Goal: Task Accomplishment & Management: Manage account settings

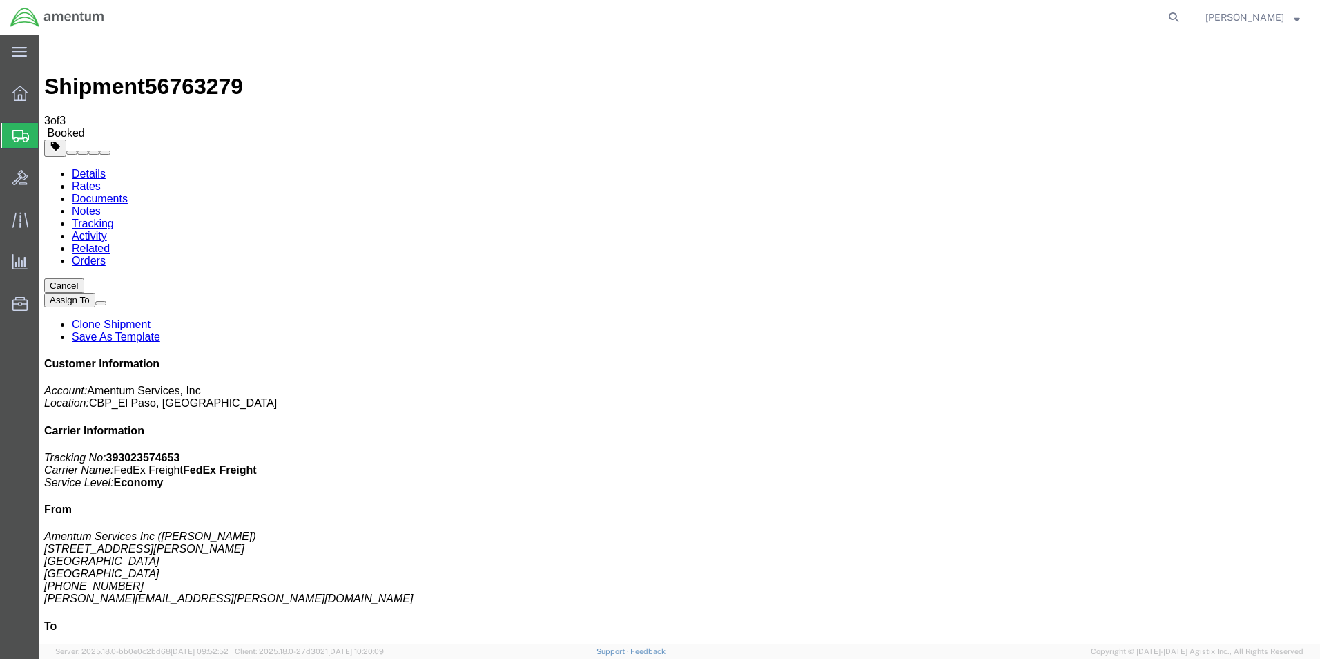
click at [150, 318] on link "Clone Shipment" at bounding box center [111, 324] width 79 height 12
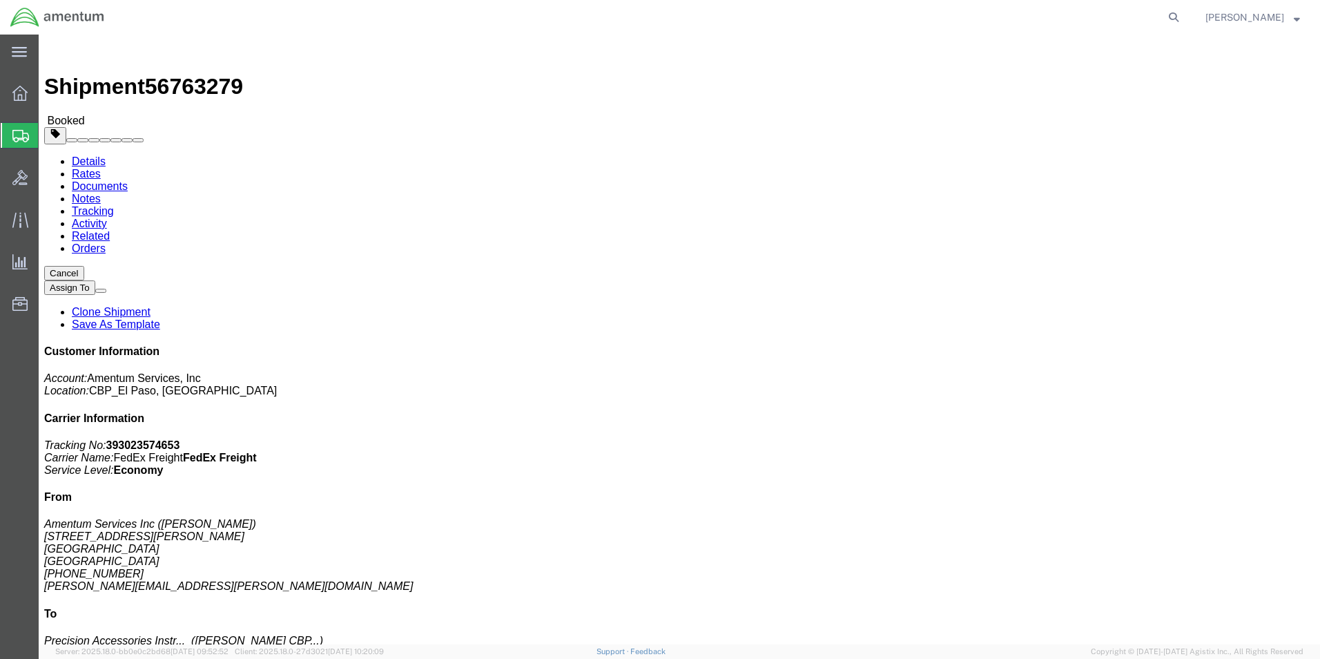
click link "Clone Shipment"
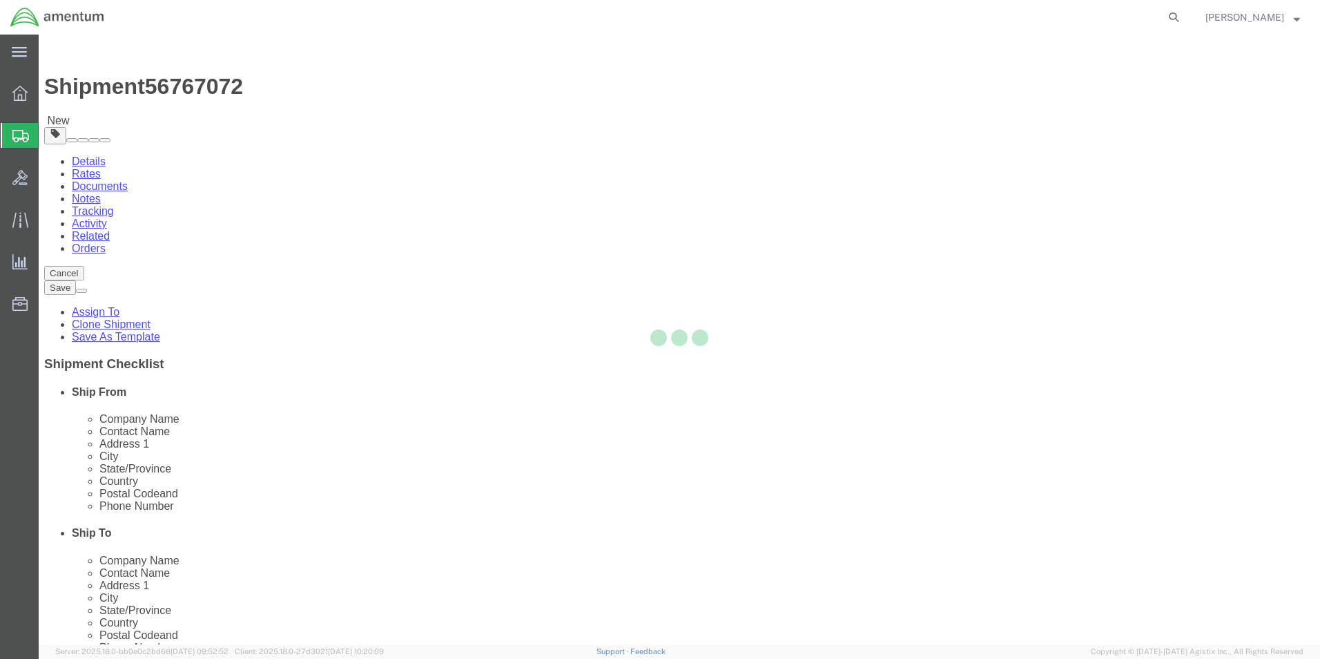
select select "49831"
select select
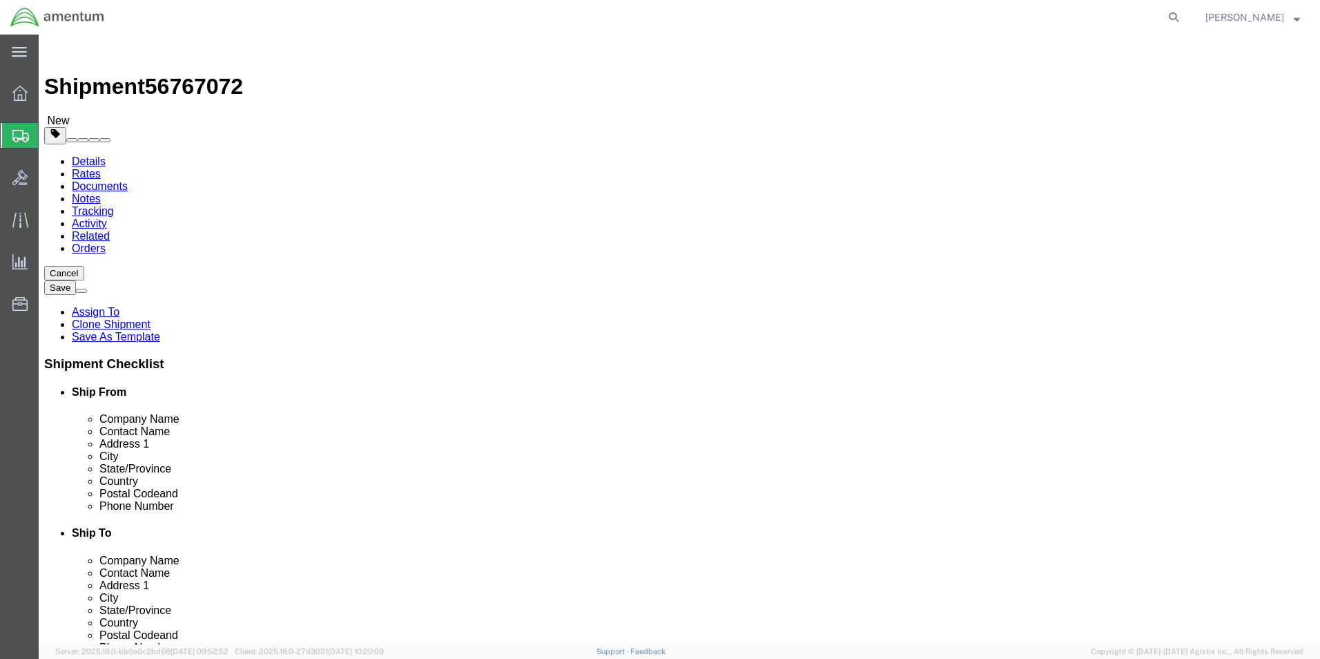
click input "[PERSON_NAME] CBP0043805"
click input "[PERSON_NAME] CBP0043806"
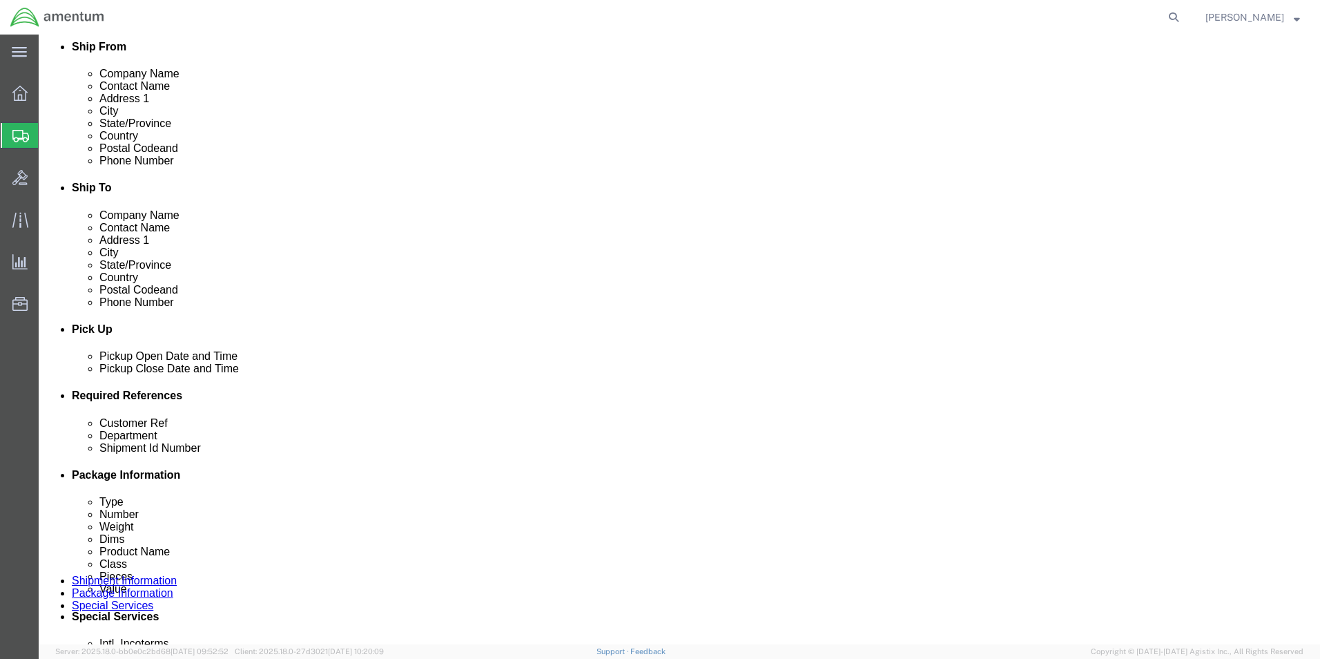
type input "[PERSON_NAME] CBP0043806"
click input "CBP0043805"
paste input "6"
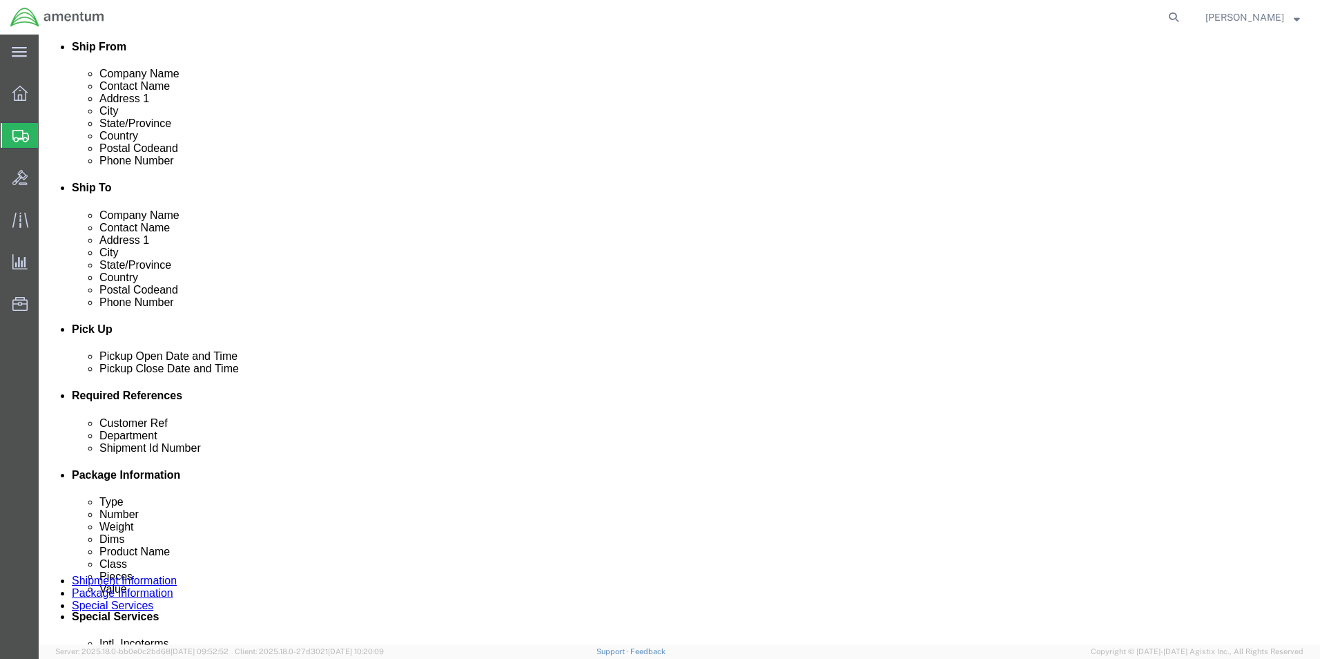
type input "CBP0043806"
click input "CBP0043805"
paste input "6"
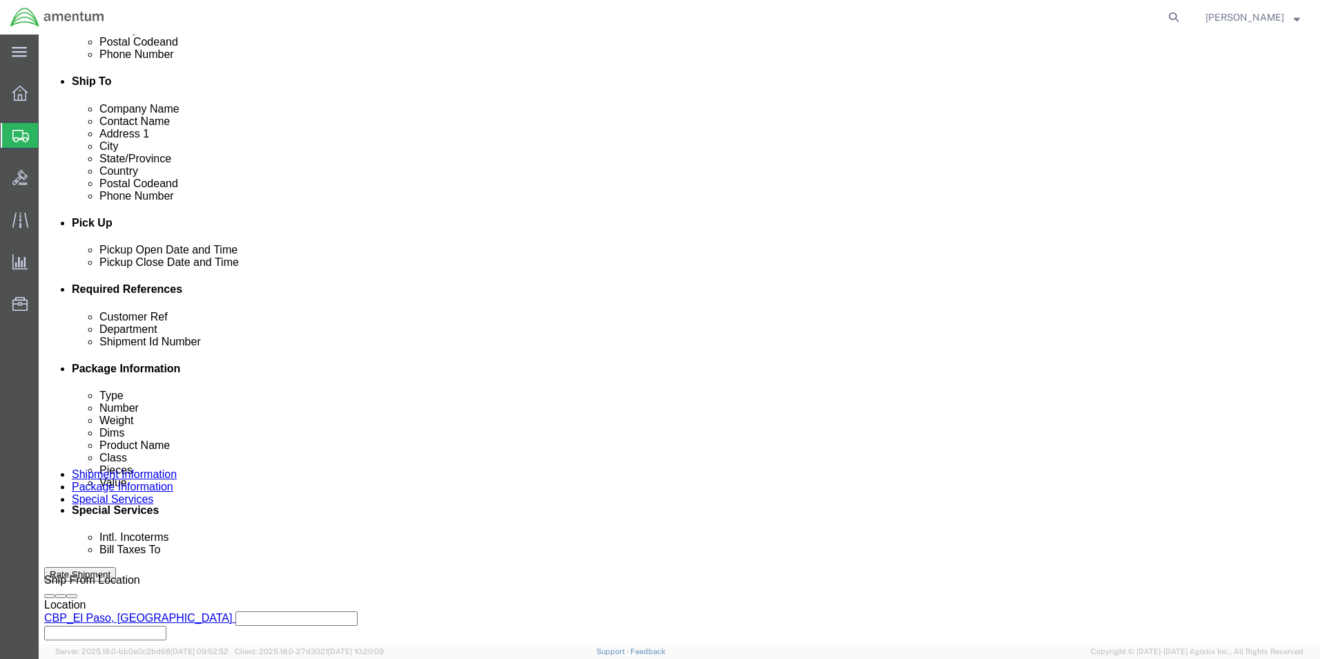
scroll to position [576, 0]
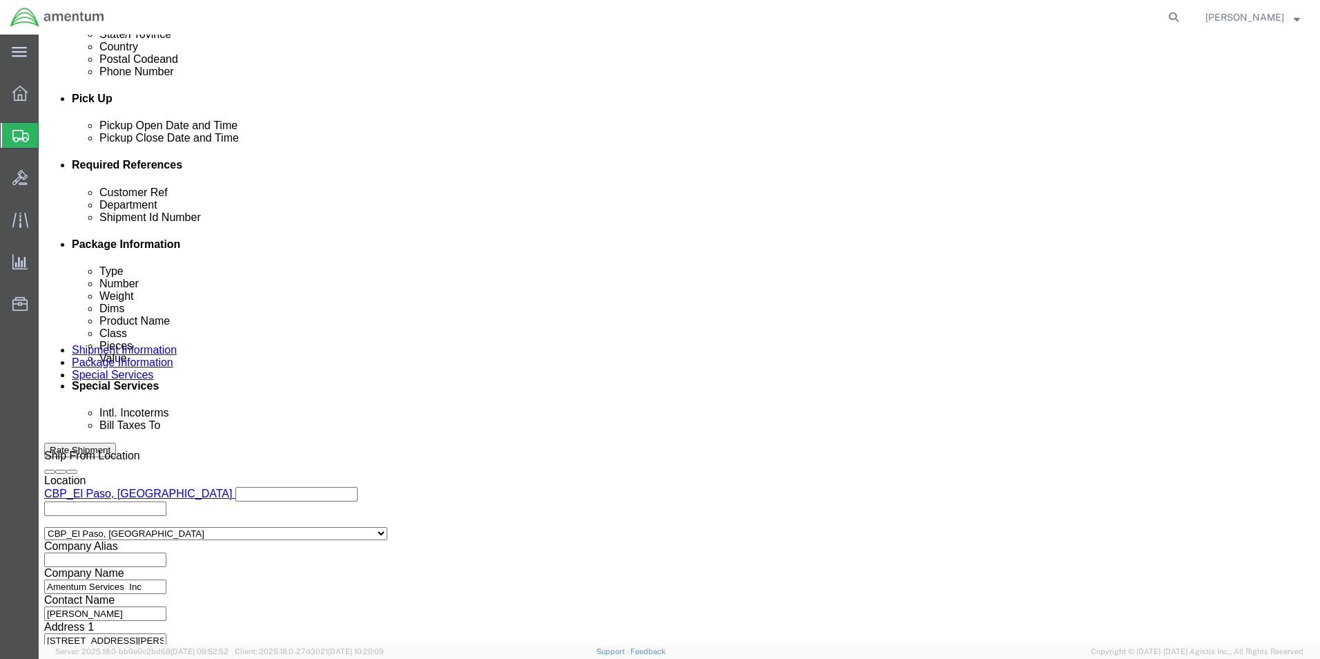
type input "CBP0043806"
click button "Continue"
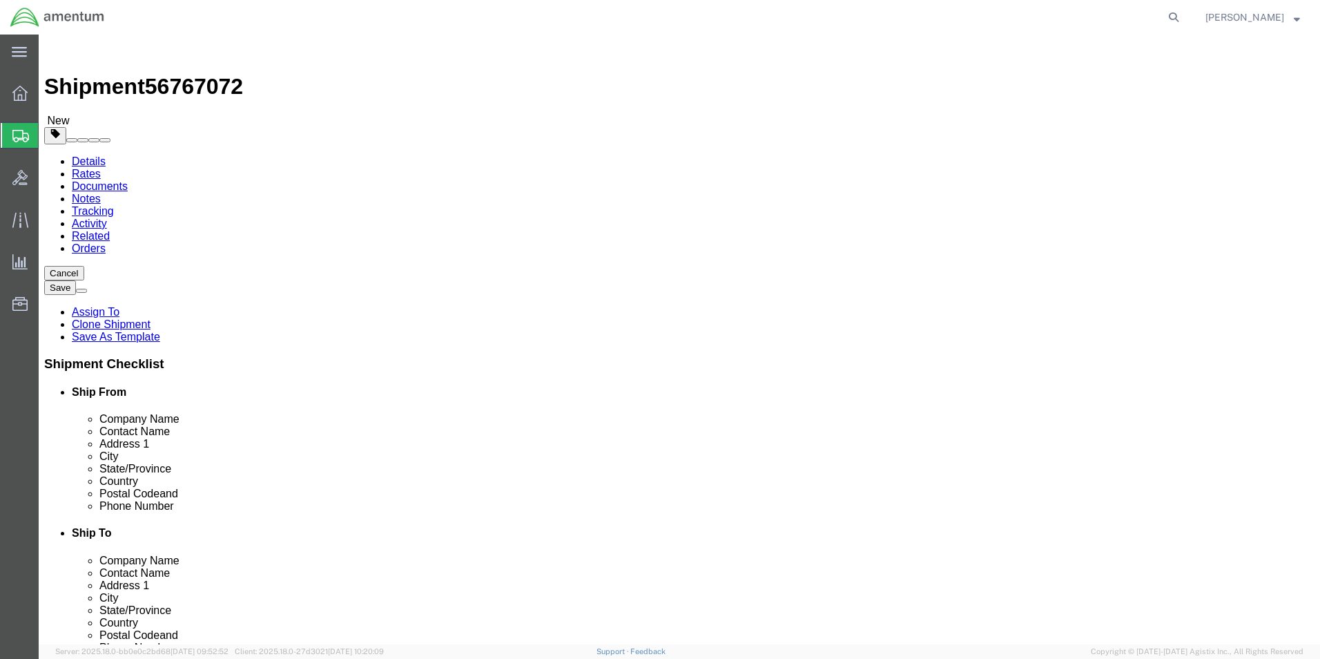
click input "276.00"
type input "280"
click dd "1.00 Each"
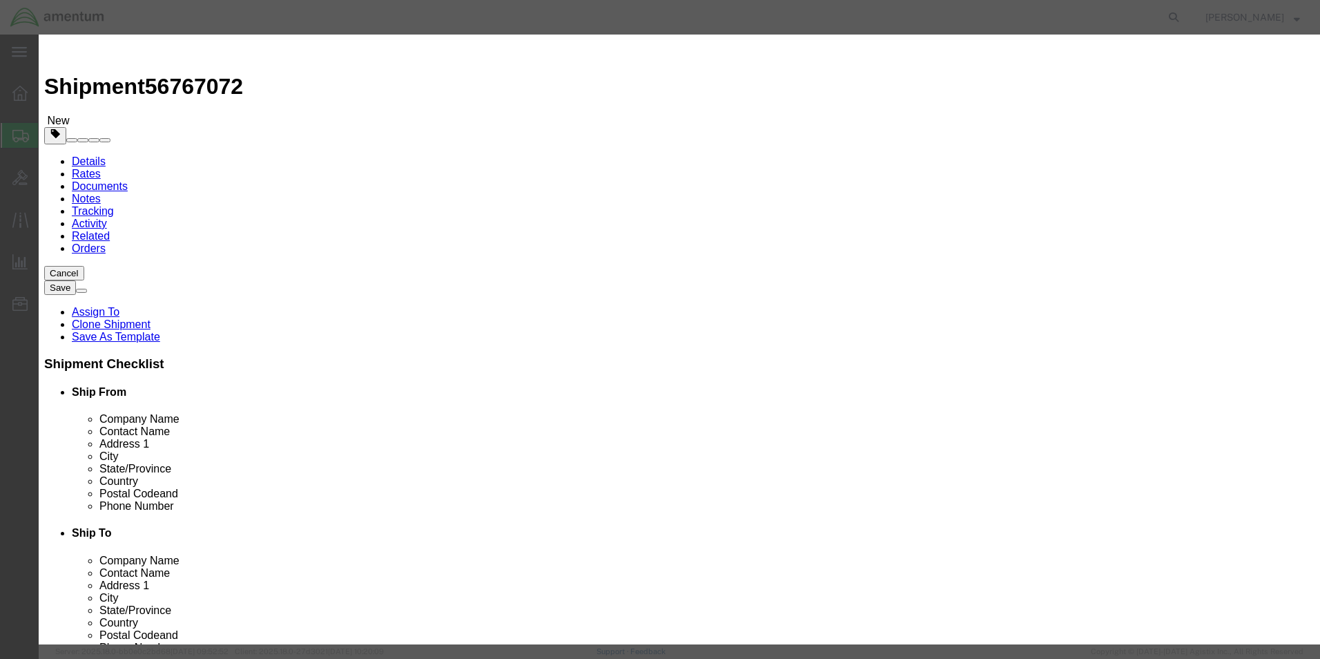
click button "Save & Close"
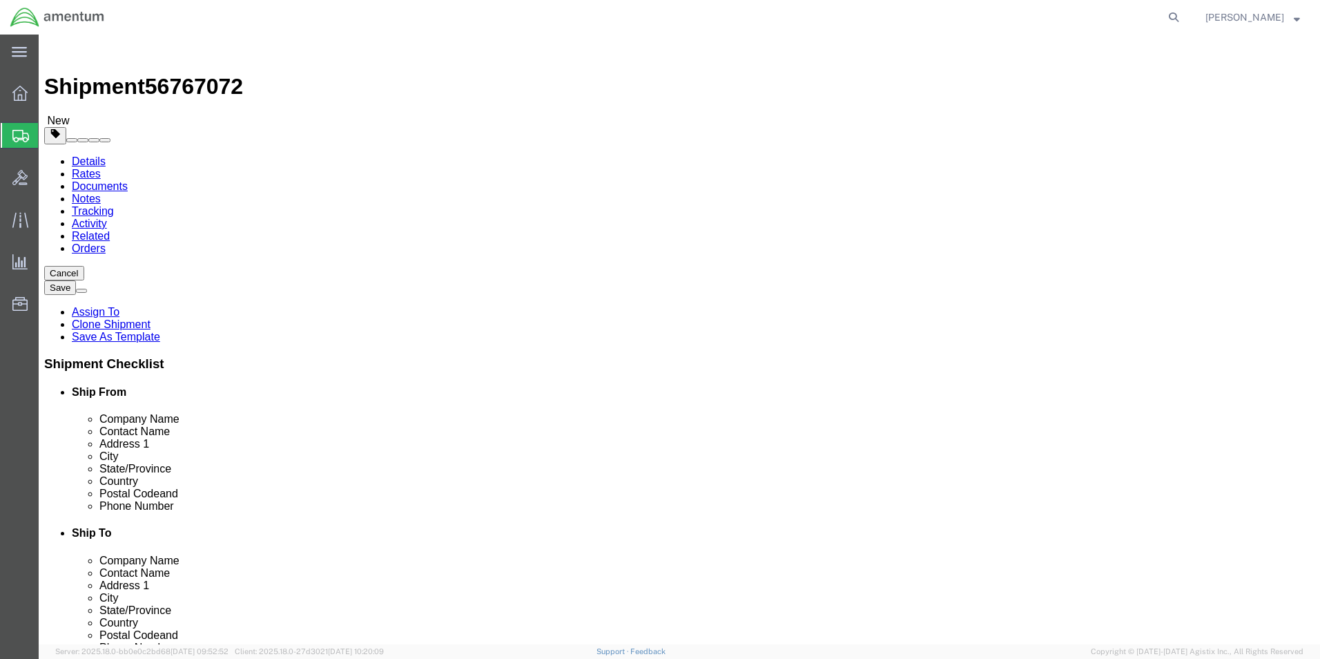
click button "Rate Shipment"
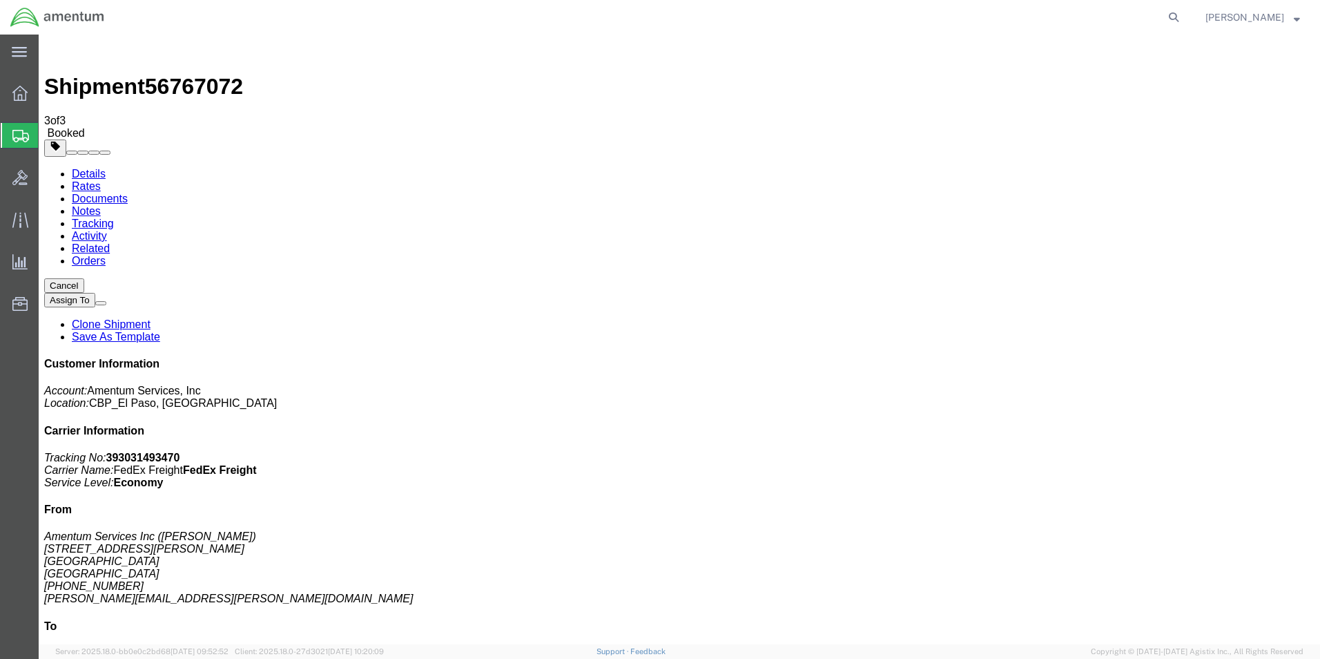
click at [72, 168] on link "Details" at bounding box center [89, 174] width 34 height 12
click span "button"
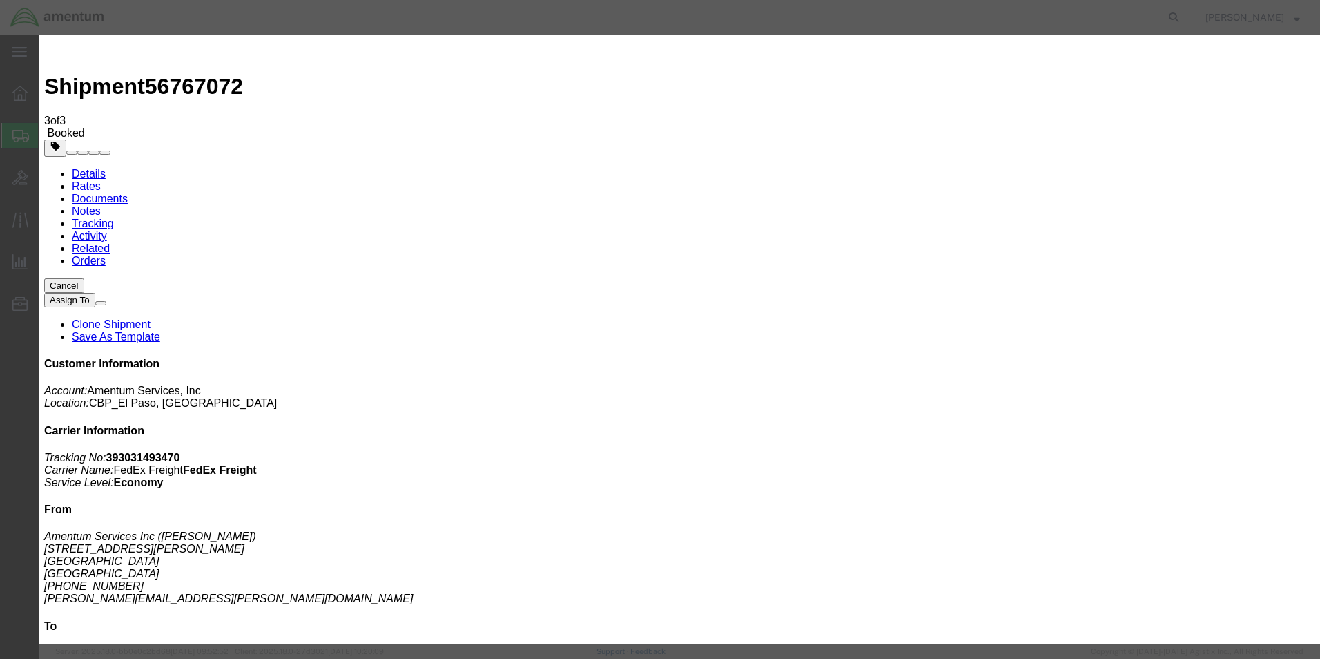
click div "[DATE] 1:55 PM"
click input "1:55 PM"
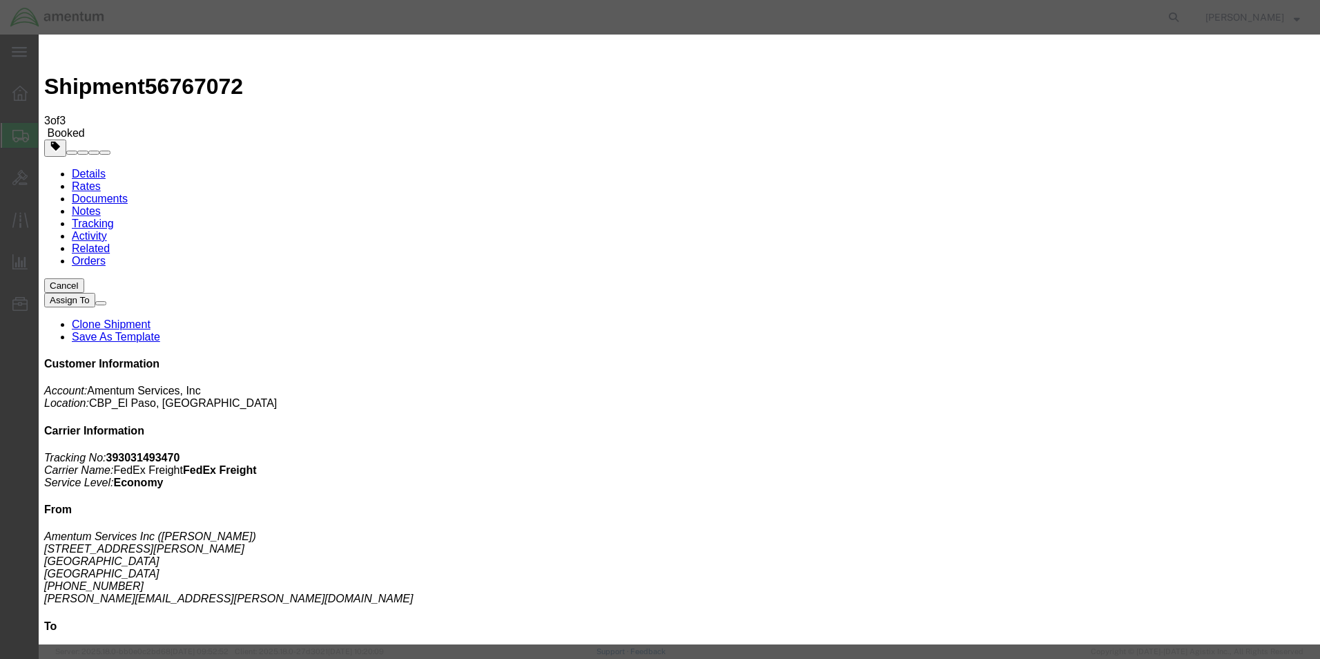
click input "1:55 PM"
type input "1:00 PM"
click button "Apply"
click div "[DATE] 6:30 PM"
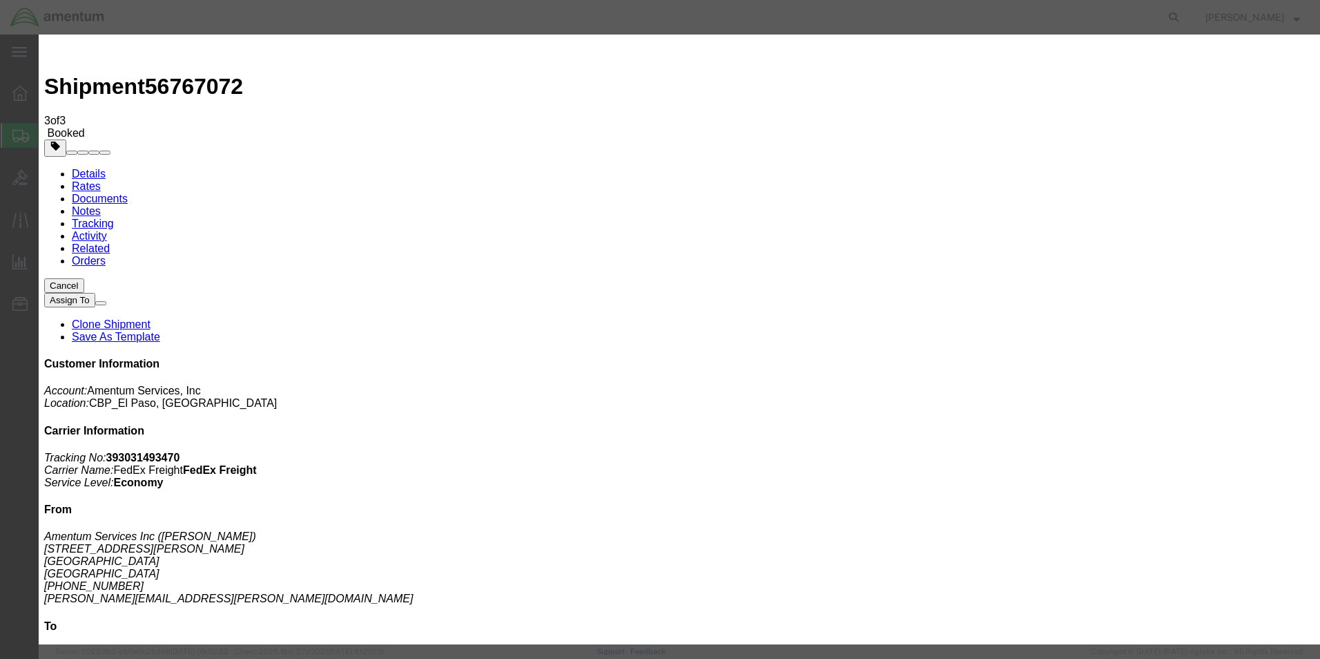
type input "4:30 PM"
click button "Apply"
click button "Save"
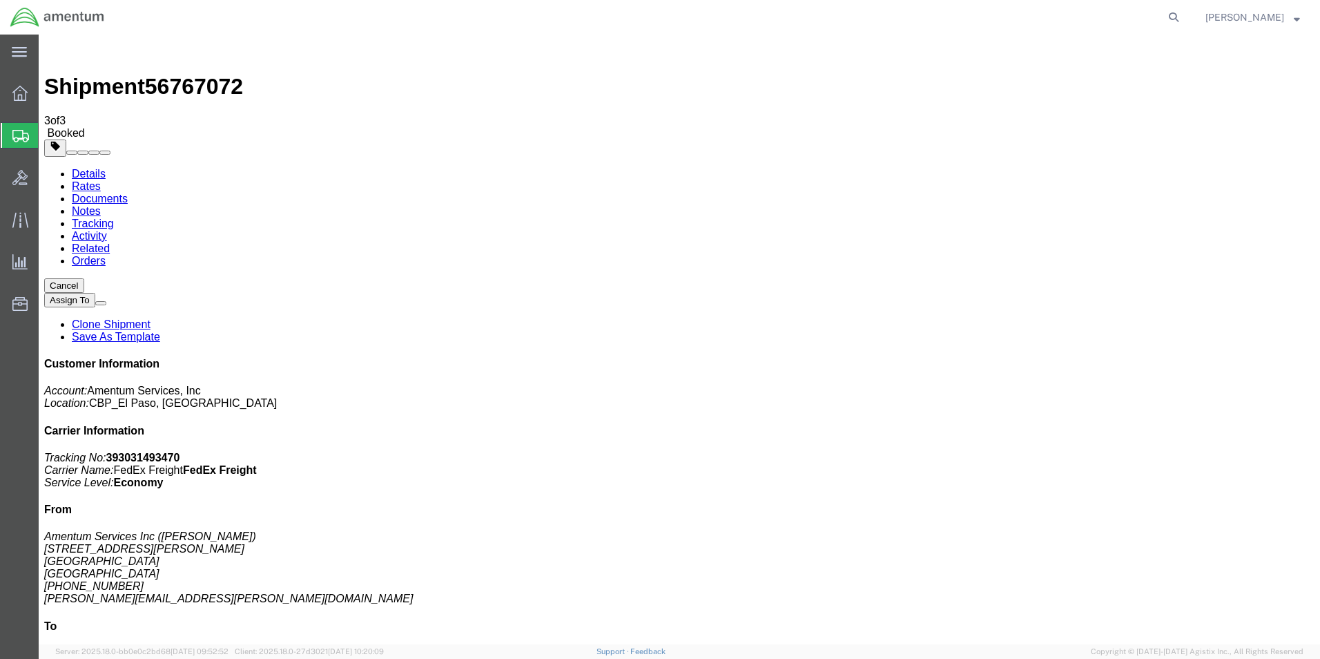
click button "Close"
click div "Leg 1 - Less than Truckload"
click link "Documents"
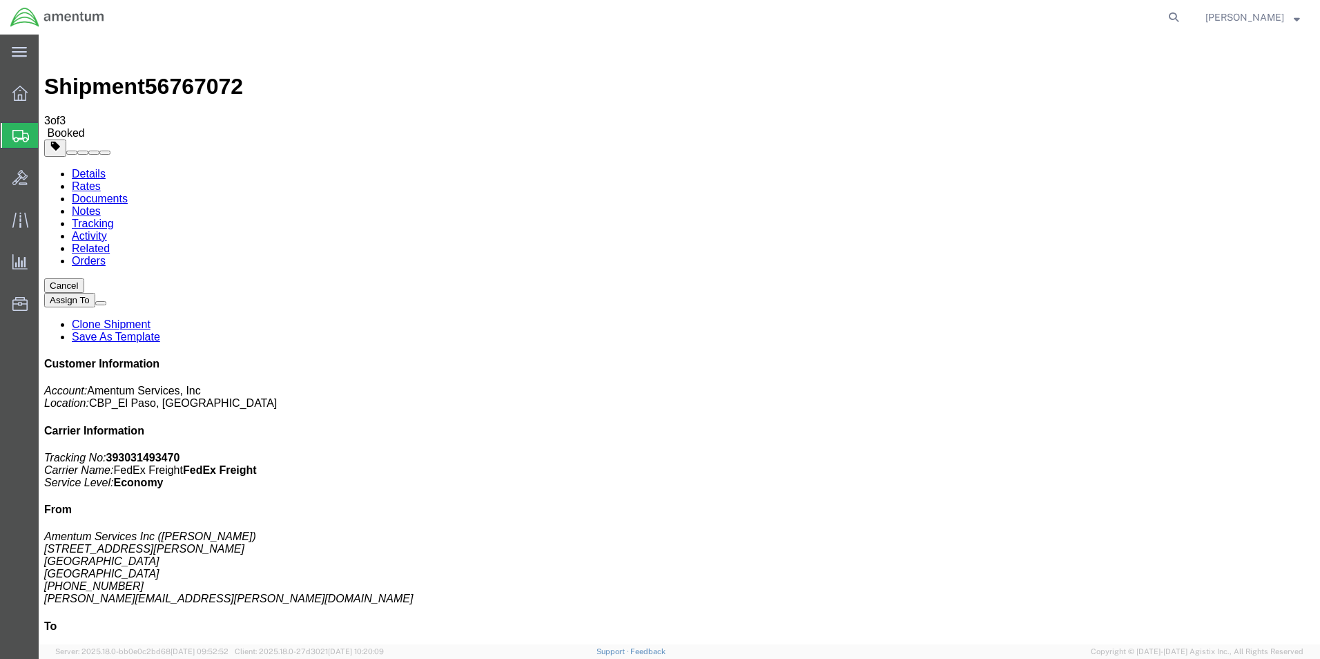
copy td "393031493470"
